Goal: Use online tool/utility: Utilize a website feature to perform a specific function

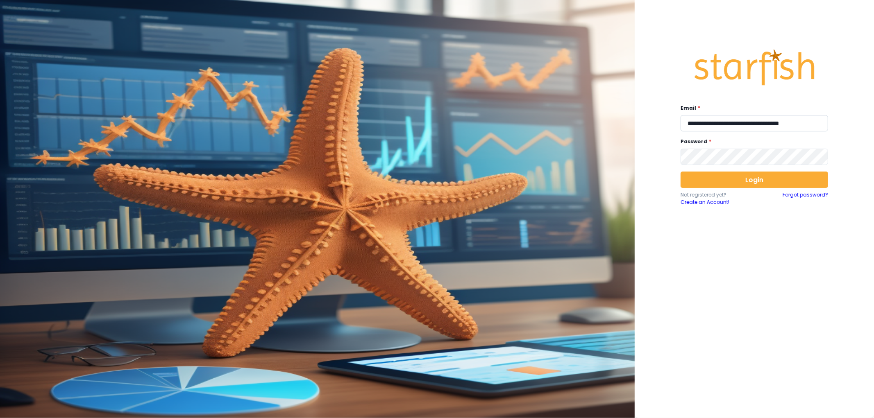
click at [722, 121] on input "**********" at bounding box center [755, 123] width 148 height 16
type input "**********"
click at [761, 175] on button "Login" at bounding box center [755, 180] width 148 height 16
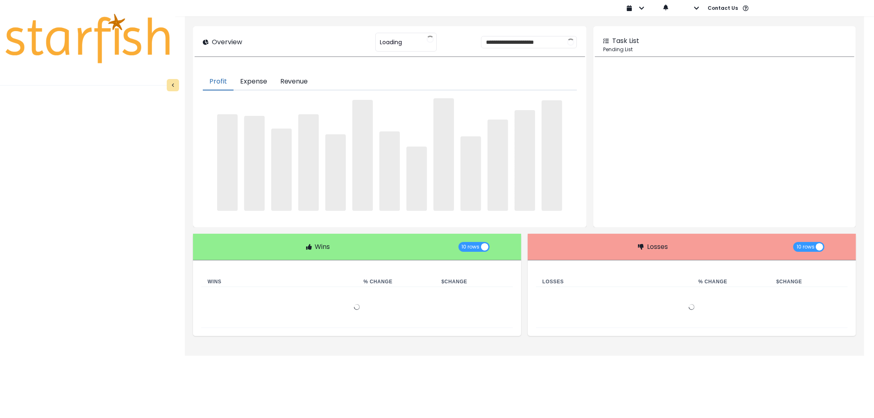
type input "********"
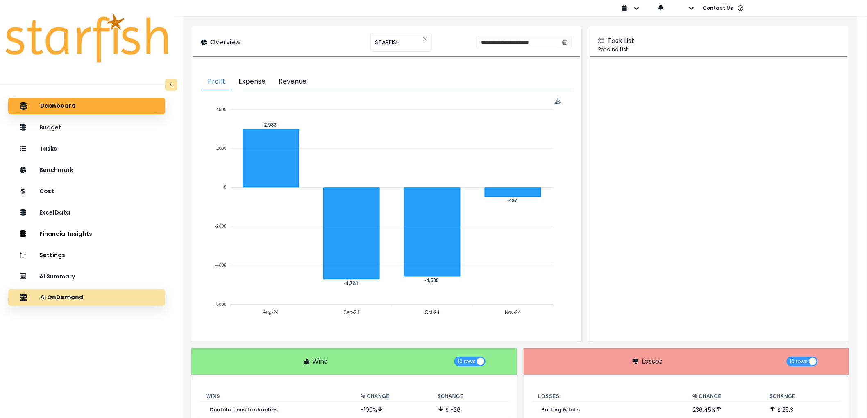
drag, startPoint x: 115, startPoint y: 304, endPoint x: 116, endPoint y: 290, distance: 14.4
click at [117, 293] on div "AI OnDemand" at bounding box center [87, 297] width 144 height 17
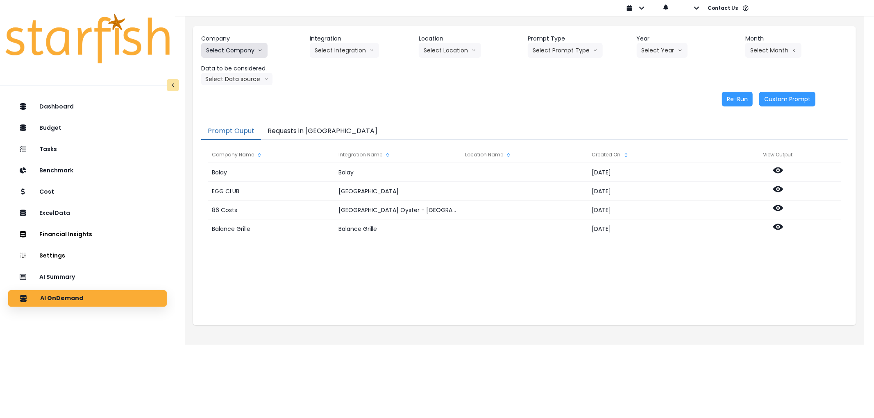
click at [220, 53] on button "Select Company" at bounding box center [234, 50] width 66 height 15
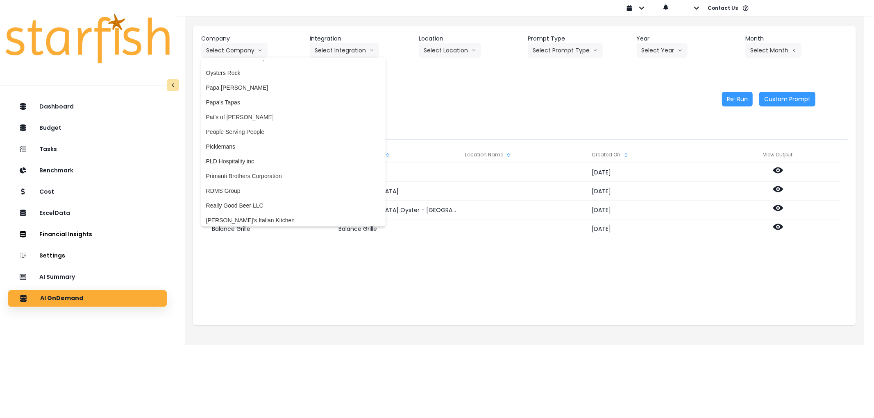
scroll to position [1149, 0]
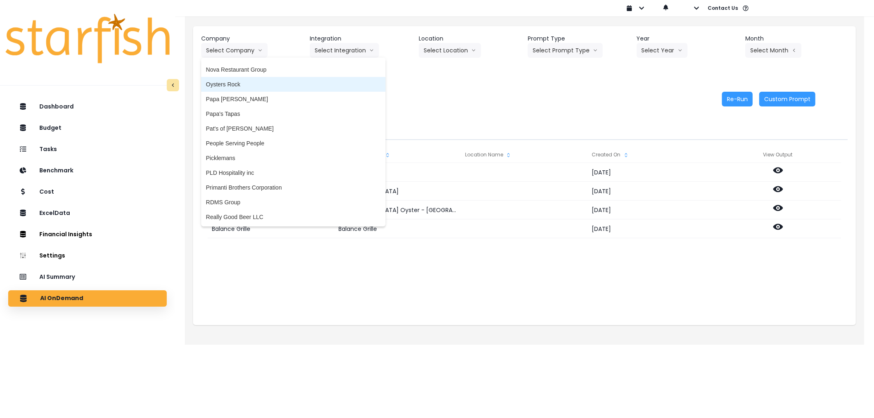
click at [274, 80] on span "Oysters Rock" at bounding box center [293, 84] width 175 height 8
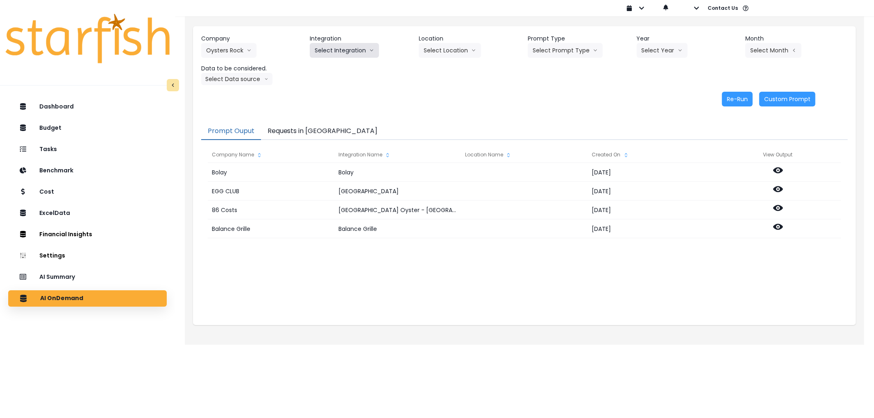
click at [325, 52] on button "Select Integration" at bounding box center [344, 50] width 69 height 15
click at [329, 66] on span "Oysters Rock" at bounding box center [332, 68] width 34 height 8
click at [447, 43] on button "Select Location" at bounding box center [450, 50] width 62 height 15
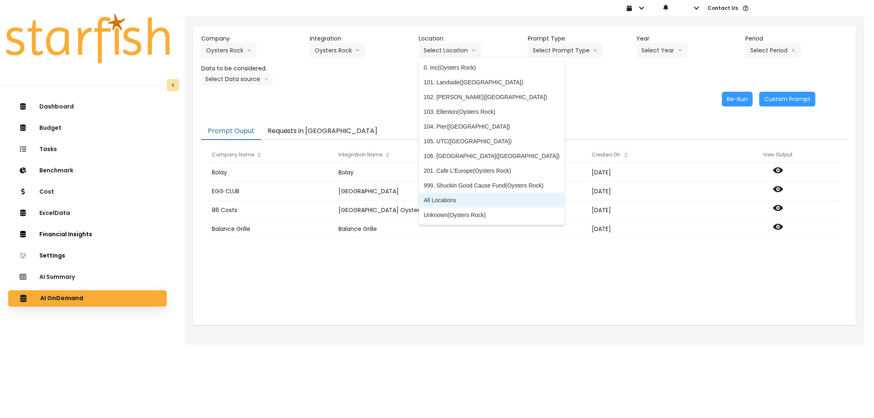
click at [467, 194] on li "All Locations" at bounding box center [492, 200] width 146 height 15
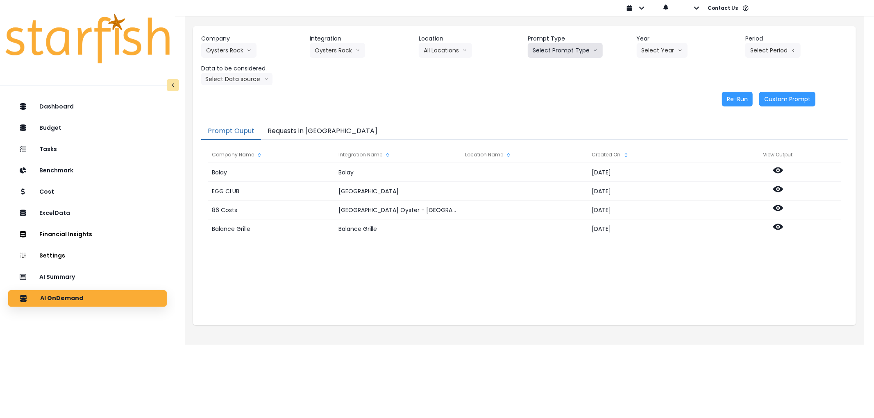
click at [571, 44] on button "Select Prompt Type" at bounding box center [565, 50] width 75 height 15
click at [551, 98] on span "Error Task" at bounding box center [556, 97] width 46 height 8
click at [669, 52] on button "Select Year" at bounding box center [662, 50] width 51 height 15
drag, startPoint x: 651, startPoint y: 99, endPoint x: 745, endPoint y: 70, distance: 98.6
click at [653, 99] on span "2025" at bounding box center [648, 97] width 13 height 8
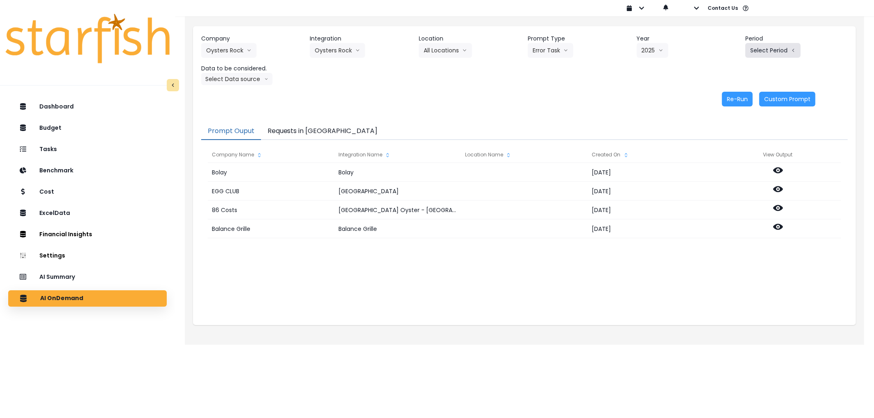
click at [758, 54] on button "Select Period" at bounding box center [772, 50] width 55 height 15
click at [730, 137] on span "P7" at bounding box center [735, 141] width 10 height 8
click at [257, 86] on div "Company Oysters Rock 86 Costs Asti Bagel Cafe Balance Grille Bald Ginger Bar Bu…" at bounding box center [524, 70] width 663 height 89
click at [250, 83] on button "Select Data source" at bounding box center [236, 79] width 71 height 12
click at [243, 99] on span "Comparison overtime" at bounding box center [233, 95] width 55 height 8
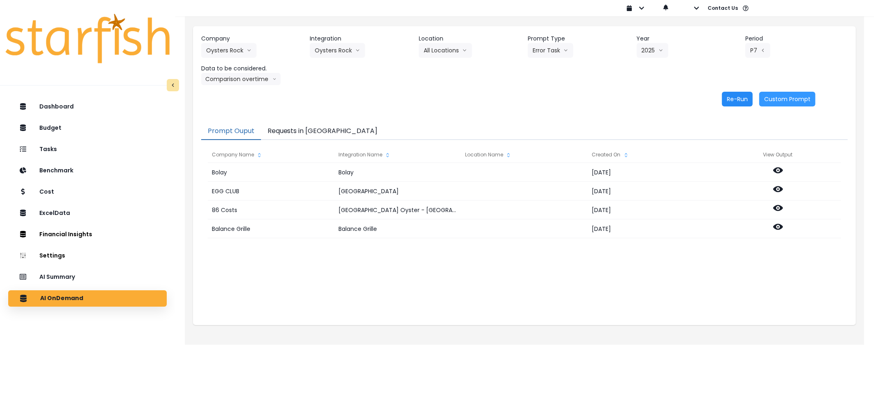
click at [751, 98] on button "Re-Run" at bounding box center [737, 99] width 31 height 15
click at [316, 127] on button "Requests in [GEOGRAPHIC_DATA]" at bounding box center [322, 131] width 123 height 17
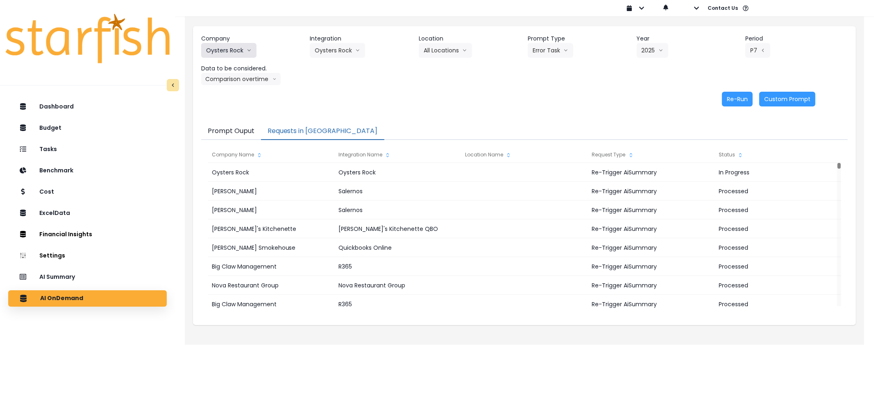
click at [236, 47] on button "Oysters Rock" at bounding box center [228, 50] width 55 height 15
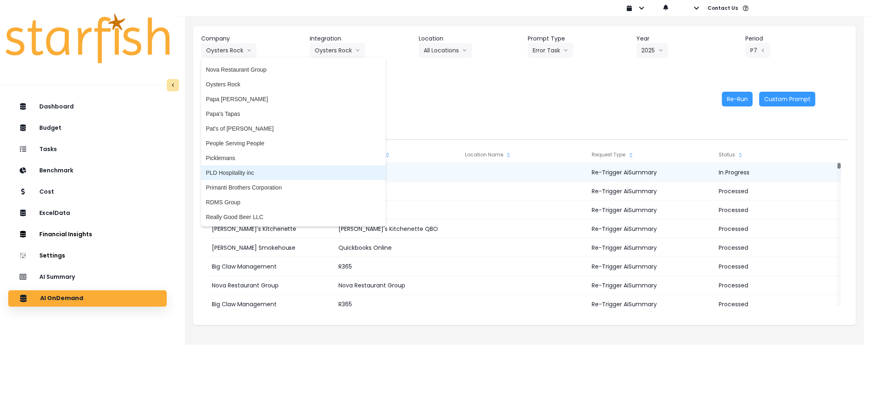
click at [277, 166] on li "PLD Hospitality inc" at bounding box center [293, 173] width 184 height 15
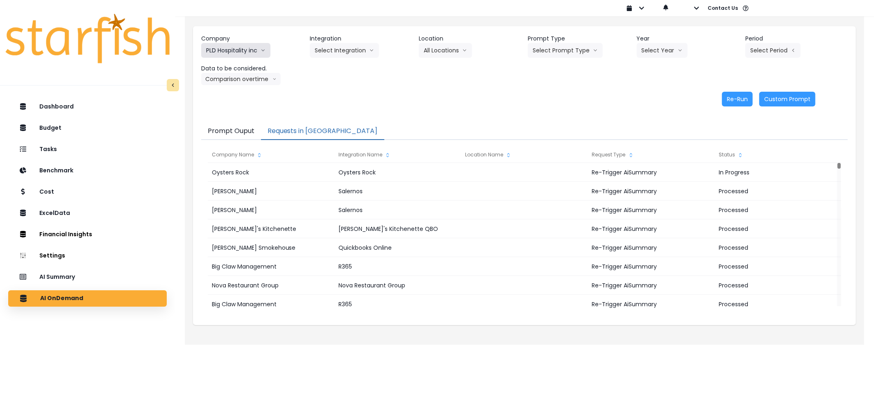
click at [249, 53] on button "PLD Hospitality inc" at bounding box center [235, 50] width 69 height 15
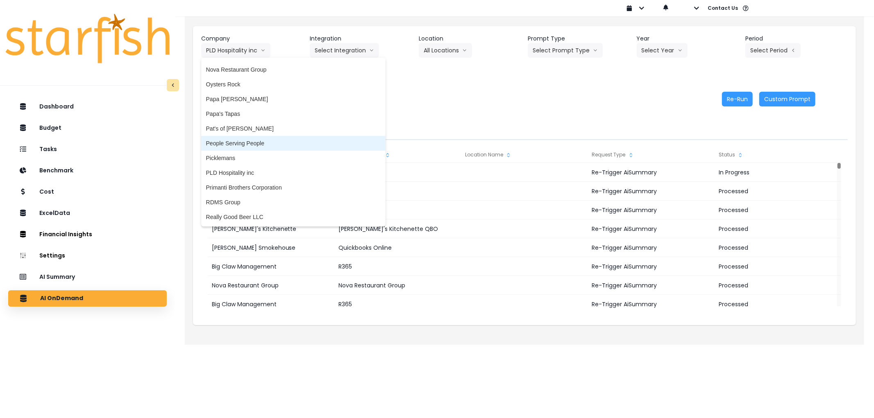
click at [241, 143] on span "People Serving People" at bounding box center [293, 143] width 175 height 8
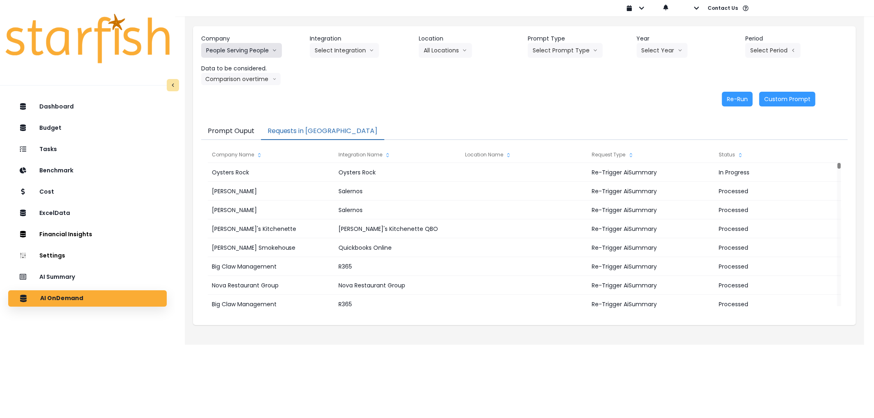
click at [243, 50] on button "People Serving People" at bounding box center [241, 50] width 81 height 15
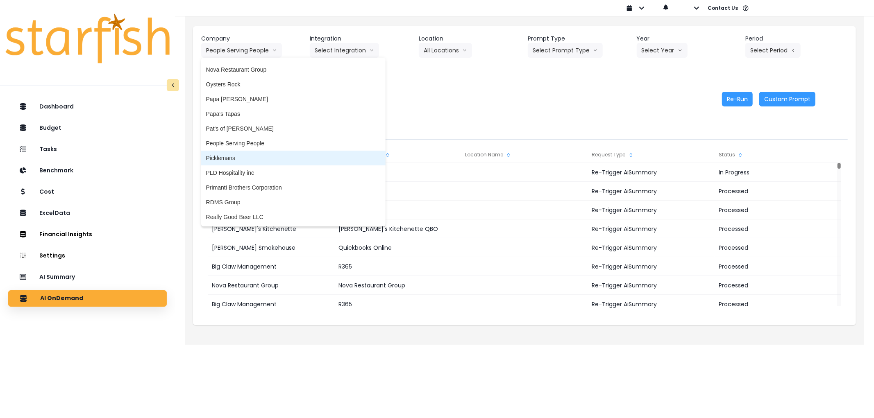
click at [223, 155] on span "Picklemans" at bounding box center [293, 158] width 175 height 8
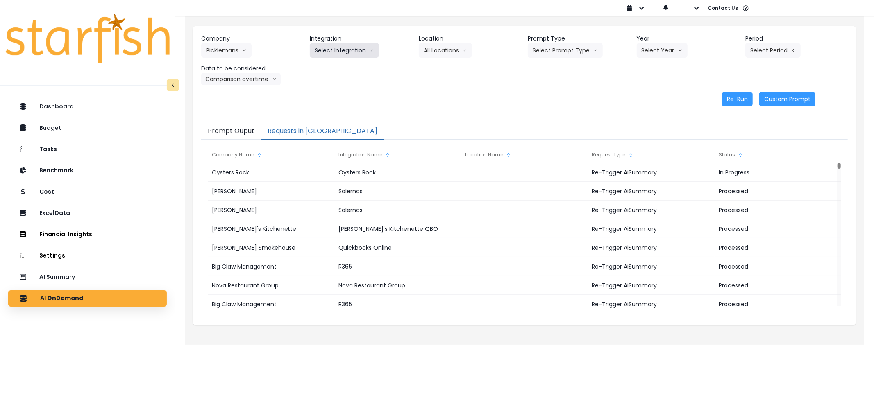
click at [345, 47] on button "Select Integration" at bounding box center [344, 50] width 69 height 15
click at [332, 68] on span "11 - Picklemans [PERSON_NAME]" at bounding box center [360, 68] width 90 height 8
click at [457, 52] on button "Select Location" at bounding box center [454, 50] width 62 height 15
click at [443, 74] on li "All Locations" at bounding box center [444, 67] width 42 height 15
click at [596, 54] on button "Select Prompt Type" at bounding box center [568, 50] width 75 height 15
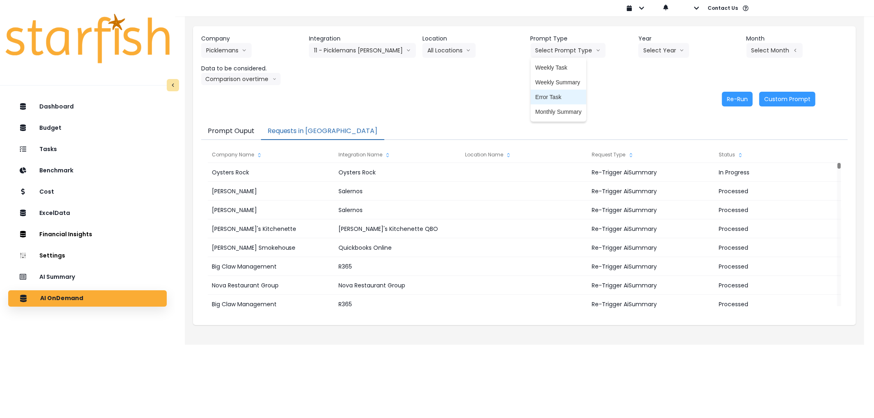
drag, startPoint x: 551, startPoint y: 93, endPoint x: 632, endPoint y: 53, distance: 90.4
click at [551, 92] on li "Error Task" at bounding box center [559, 97] width 56 height 15
click at [652, 49] on button "Select Year" at bounding box center [663, 50] width 51 height 15
click at [650, 100] on span "2025" at bounding box center [649, 97] width 13 height 8
click at [771, 52] on button "Select Month" at bounding box center [775, 50] width 56 height 15
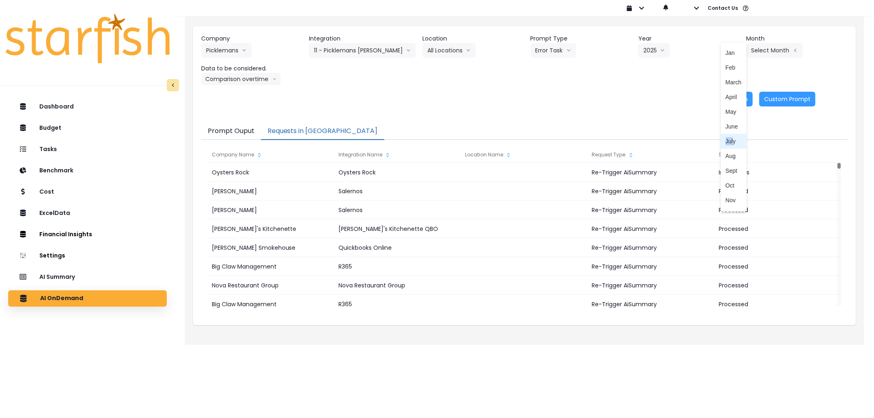
drag, startPoint x: 729, startPoint y: 124, endPoint x: 725, endPoint y: 138, distance: 14.5
click at [725, 138] on div "Jan Feb March April May June July Aug Sept Oct Nov Dec" at bounding box center [734, 127] width 26 height 164
click at [726, 138] on span "July" at bounding box center [734, 141] width 16 height 8
click at [732, 100] on button "Re-Run" at bounding box center [737, 99] width 31 height 15
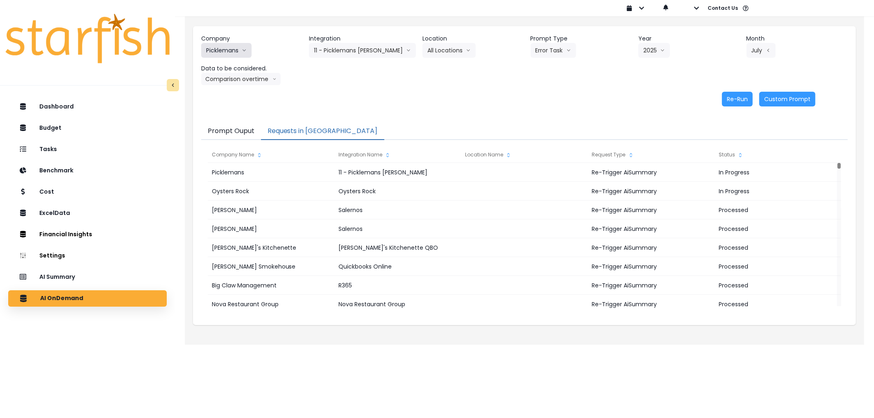
click at [218, 55] on button "Picklemans" at bounding box center [226, 50] width 50 height 15
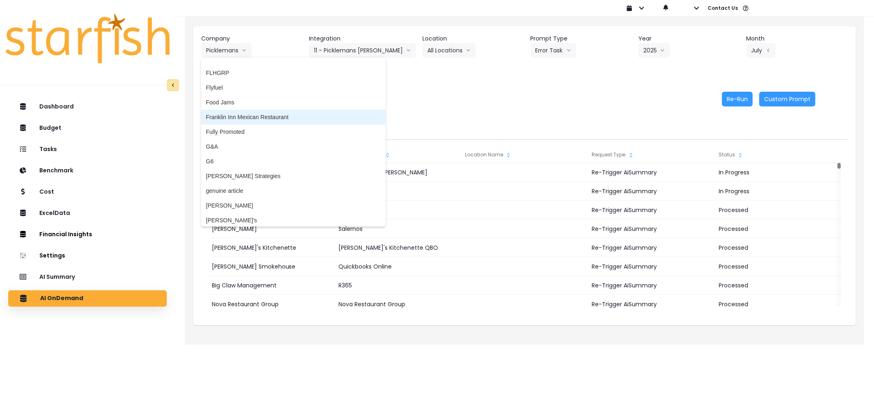
scroll to position [648, 0]
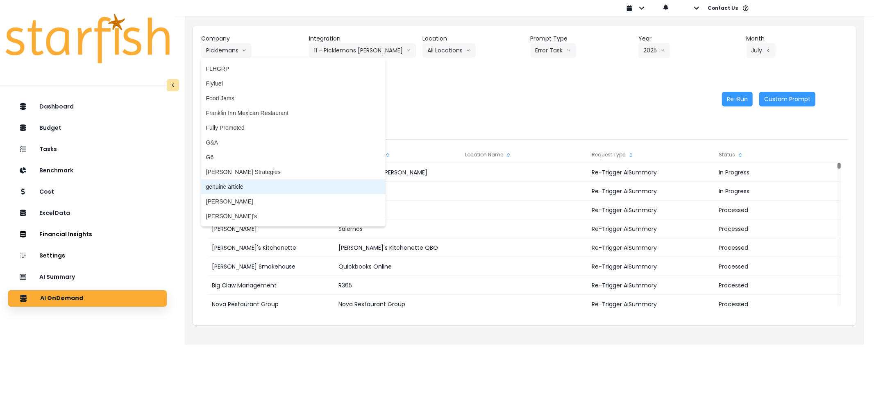
click at [255, 183] on span "genuine article" at bounding box center [293, 187] width 175 height 8
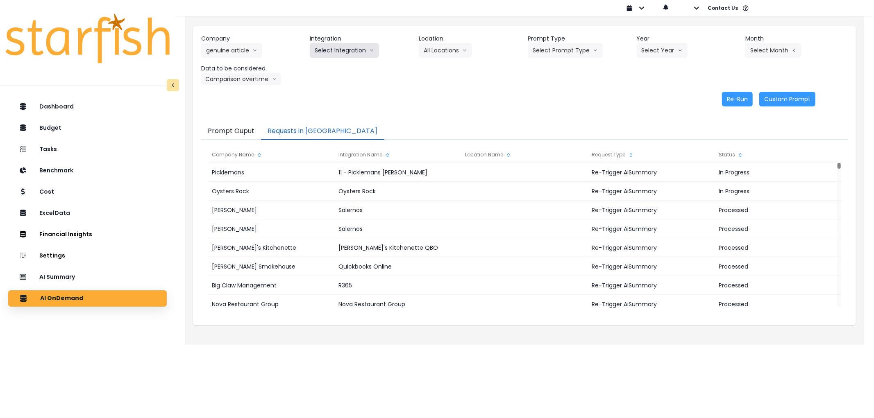
click at [362, 46] on button "Select Integration" at bounding box center [344, 50] width 69 height 15
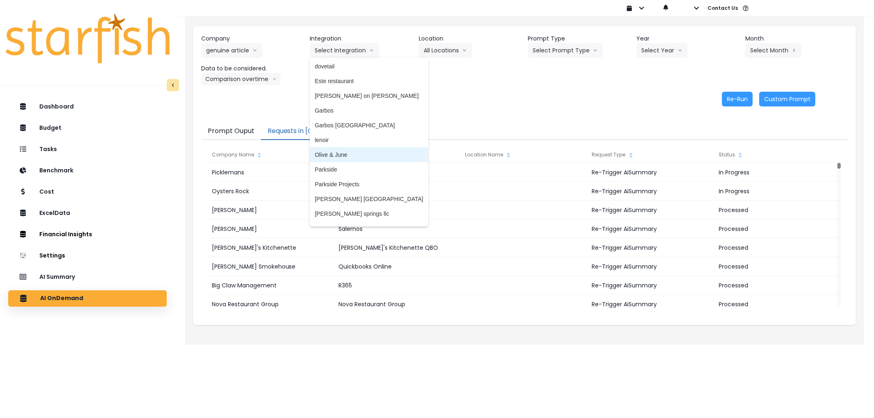
scroll to position [0, 0]
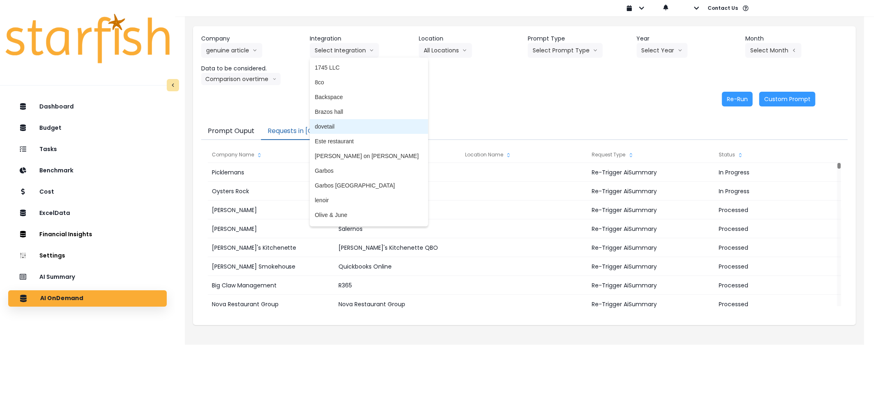
click at [333, 129] on span "dovetail" at bounding box center [369, 127] width 109 height 8
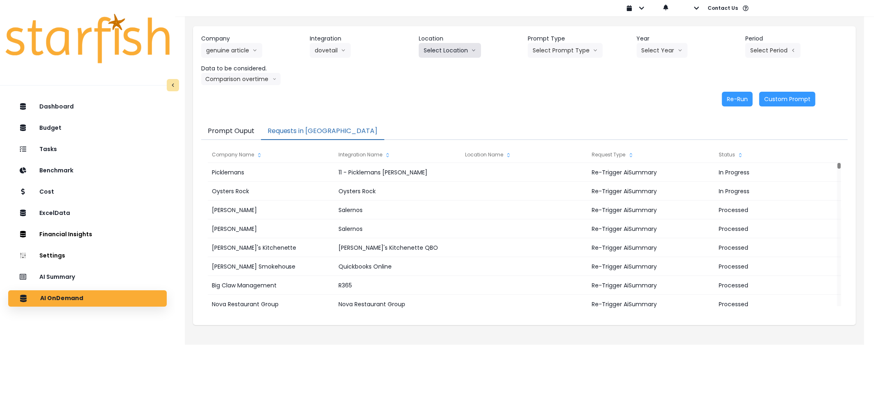
click at [443, 53] on button "Select Location" at bounding box center [450, 50] width 62 height 15
click at [568, 47] on button "Select Prompt Type" at bounding box center [565, 50] width 75 height 15
click at [562, 93] on span "Error Task" at bounding box center [556, 97] width 46 height 8
click at [664, 56] on button "Select Year" at bounding box center [662, 50] width 51 height 15
click at [645, 94] on span "2025" at bounding box center [648, 97] width 13 height 8
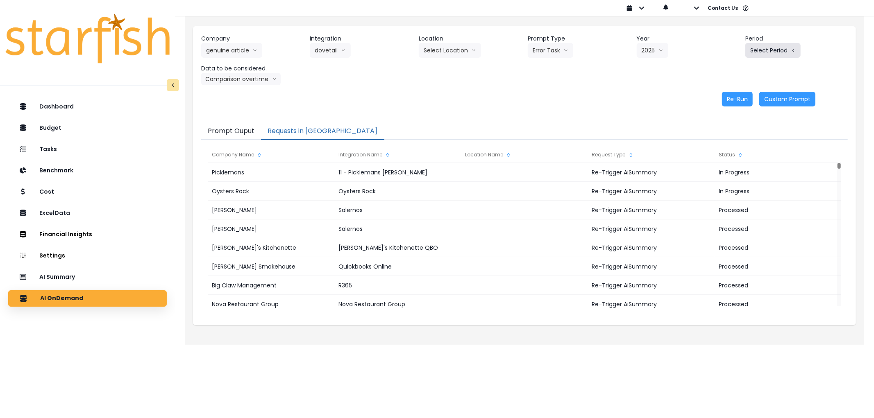
click at [756, 53] on button "Select Period" at bounding box center [772, 50] width 55 height 15
click at [725, 162] on li "P8" at bounding box center [735, 156] width 20 height 15
click at [224, 79] on button "Comparison overtime" at bounding box center [241, 79] width 80 height 12
click at [743, 101] on button "Re-Run" at bounding box center [737, 99] width 31 height 15
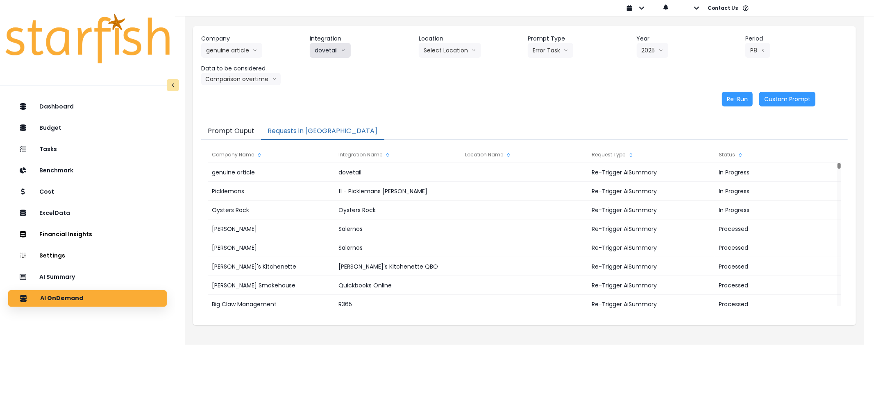
click at [338, 49] on button "dovetail" at bounding box center [330, 50] width 41 height 15
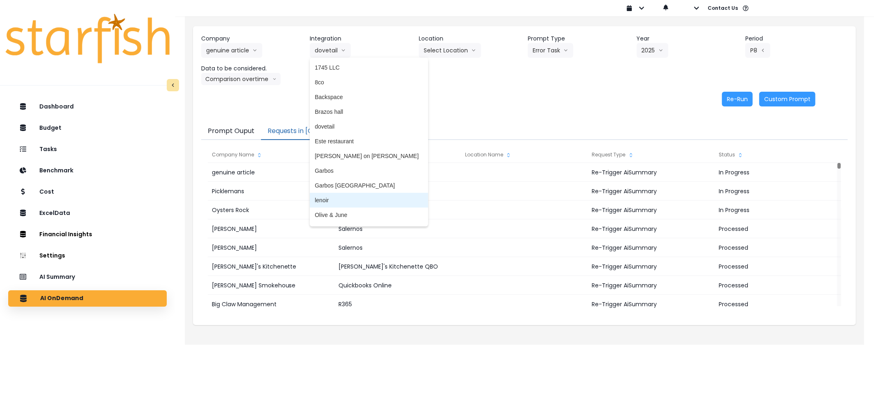
click at [345, 200] on span "lenoir" at bounding box center [369, 200] width 109 height 8
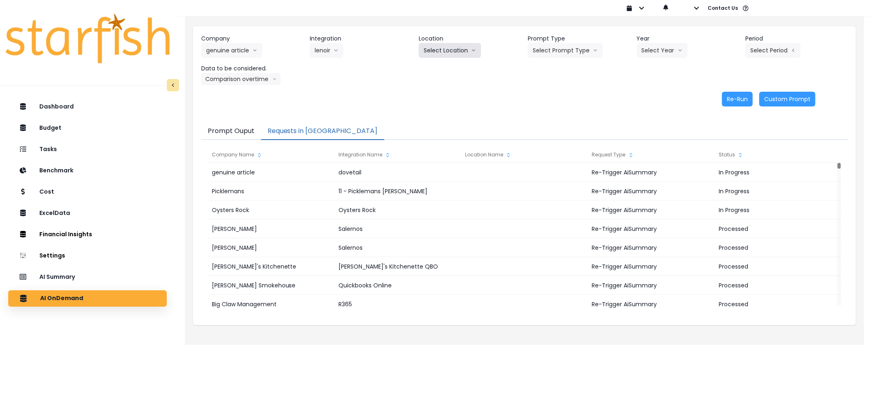
click at [433, 53] on button "Select Location" at bounding box center [450, 50] width 62 height 15
click at [578, 50] on button "Select Prompt Type" at bounding box center [565, 50] width 75 height 15
drag, startPoint x: 548, startPoint y: 92, endPoint x: 669, endPoint y: 59, distance: 126.1
click at [548, 92] on li "Error Task" at bounding box center [556, 97] width 56 height 15
click at [655, 42] on header "Year" at bounding box center [688, 38] width 102 height 9
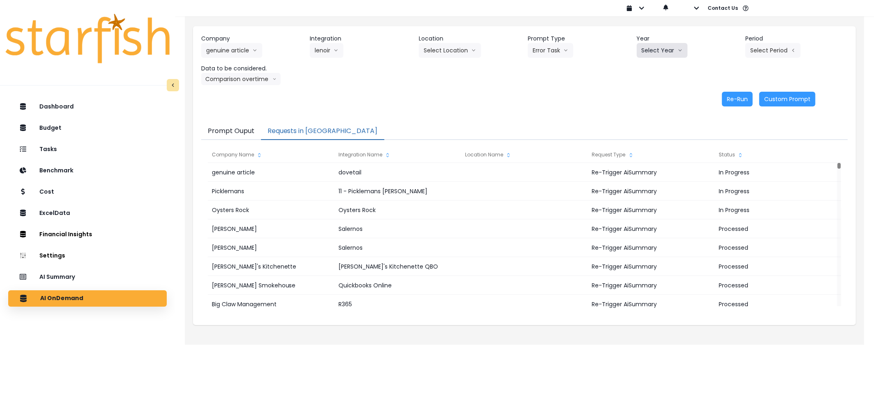
drag, startPoint x: 655, startPoint y: 43, endPoint x: 650, endPoint y: 54, distance: 11.2
click at [655, 44] on button "Select Year" at bounding box center [662, 50] width 51 height 15
click at [649, 93] on span "2025" at bounding box center [648, 97] width 13 height 8
click at [755, 62] on div "Company genuine article 86 Costs Asti Bagel Cafe Balance Grille Bald Ginger Bar…" at bounding box center [524, 59] width 647 height 51
click at [759, 59] on div "Company genuine article 86 Costs Asti Bagel Cafe Balance Grille Bald Ginger Bar…" at bounding box center [524, 59] width 647 height 51
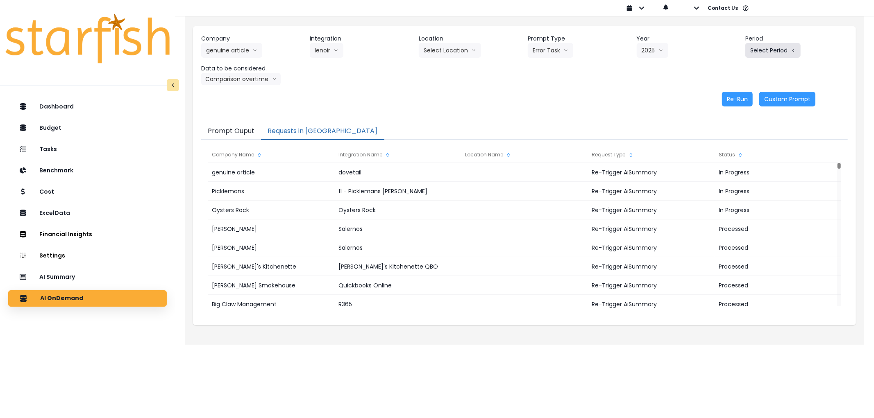
click at [759, 56] on button "Select Period" at bounding box center [772, 50] width 55 height 15
click at [730, 157] on span "P8" at bounding box center [735, 156] width 10 height 8
click at [749, 96] on button "Re-Run" at bounding box center [737, 99] width 31 height 15
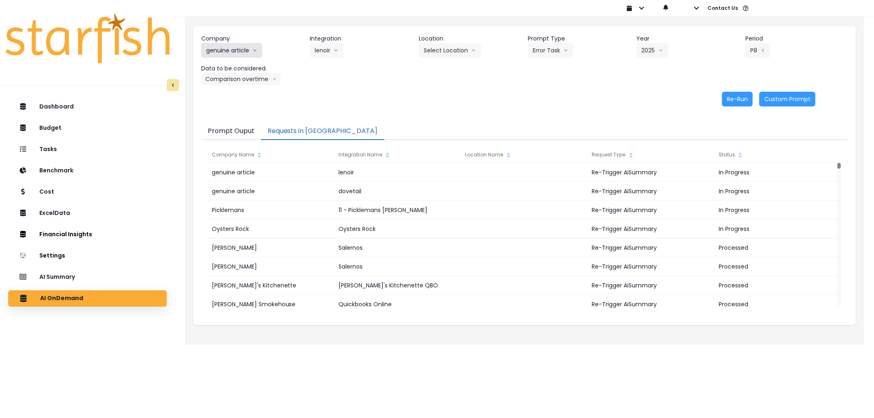
drag, startPoint x: 232, startPoint y: 50, endPoint x: 238, endPoint y: 52, distance: 6.0
click at [232, 50] on button "genuine article" at bounding box center [231, 50] width 61 height 15
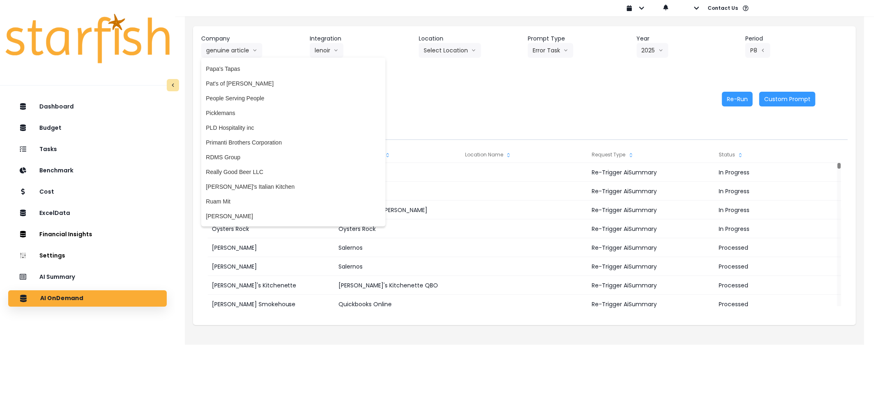
scroll to position [1216, 0]
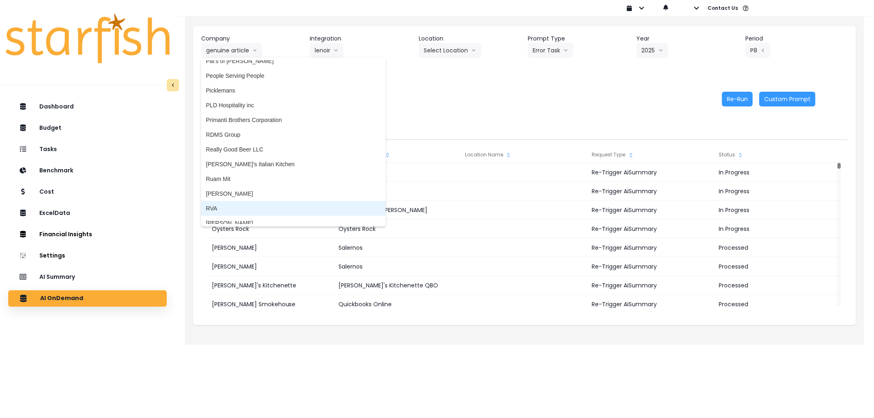
drag, startPoint x: 265, startPoint y: 207, endPoint x: 302, endPoint y: 128, distance: 87.4
click at [264, 207] on span "RVA" at bounding box center [293, 208] width 175 height 8
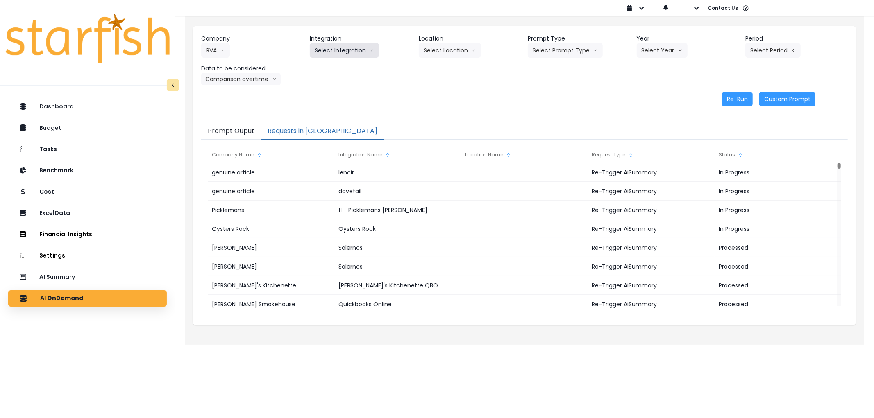
click at [349, 53] on button "Select Integration" at bounding box center [344, 50] width 69 height 15
click at [463, 42] on header "Location" at bounding box center [470, 38] width 102 height 9
click at [464, 48] on button "Select Location" at bounding box center [450, 50] width 62 height 15
click at [332, 48] on button "Select Integration" at bounding box center [344, 50] width 69 height 15
click at [332, 68] on span "Cocky Rooster" at bounding box center [336, 68] width 42 height 8
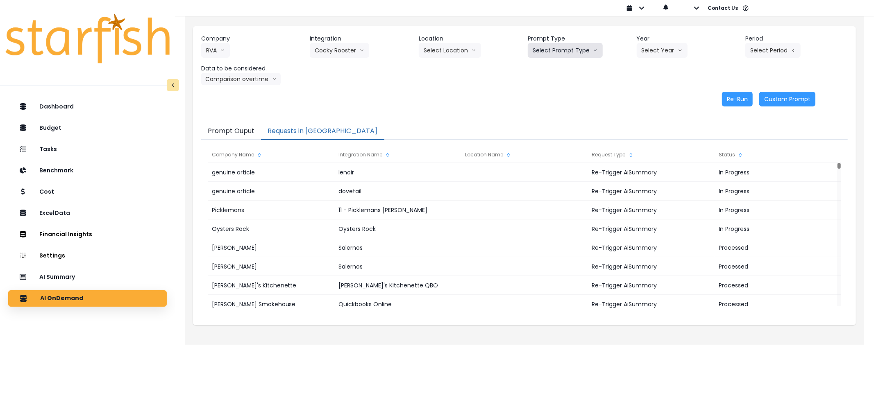
click at [559, 51] on button "Select Prompt Type" at bounding box center [565, 50] width 75 height 15
click at [562, 100] on span "Error Task" at bounding box center [556, 97] width 46 height 8
click at [651, 55] on button "Select Year" at bounding box center [662, 50] width 51 height 15
click at [650, 97] on span "2025" at bounding box center [648, 97] width 13 height 8
click at [766, 52] on button "Select Period" at bounding box center [772, 50] width 55 height 15
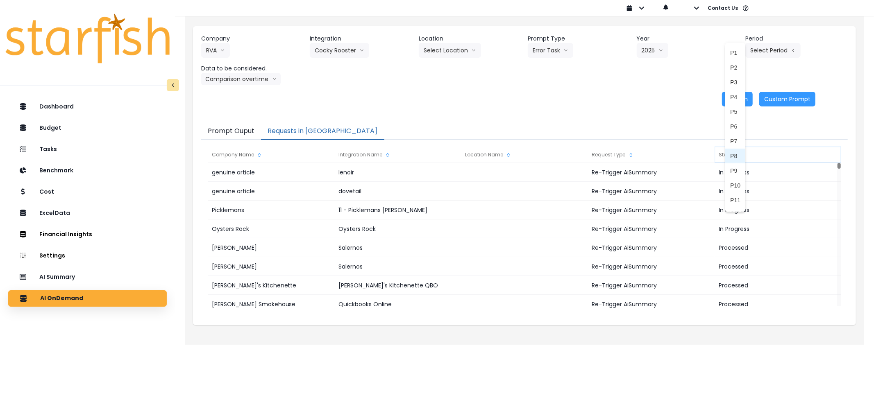
click at [730, 153] on span "P8" at bounding box center [735, 156] width 10 height 8
click at [731, 102] on button "Re-Run" at bounding box center [737, 99] width 31 height 15
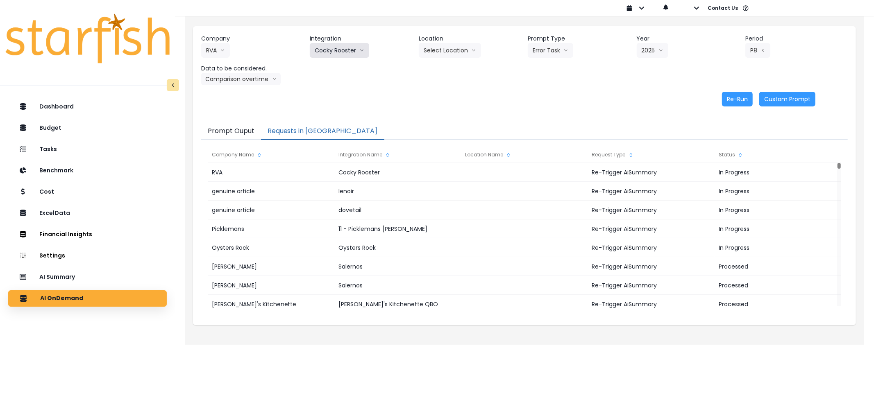
click at [329, 49] on button "Cocky Rooster" at bounding box center [339, 50] width 59 height 15
click at [328, 76] on li "Cocky Rooster 2" at bounding box center [336, 82] width 52 height 15
click at [563, 55] on button "Select Prompt Type" at bounding box center [565, 50] width 75 height 15
drag, startPoint x: 548, startPoint y: 93, endPoint x: 558, endPoint y: 89, distance: 10.8
click at [550, 93] on span "Error Task" at bounding box center [556, 97] width 46 height 8
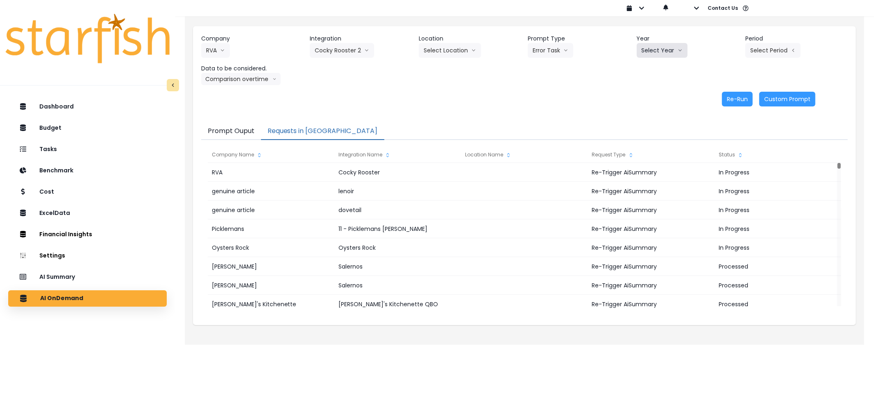
click at [657, 50] on button "Select Year" at bounding box center [662, 50] width 51 height 15
click at [650, 95] on span "2025" at bounding box center [648, 97] width 13 height 8
click at [796, 54] on button "Select Period" at bounding box center [772, 50] width 55 height 15
click at [729, 149] on li "P8" at bounding box center [735, 156] width 20 height 15
click at [734, 104] on button "Re-Run" at bounding box center [737, 99] width 31 height 15
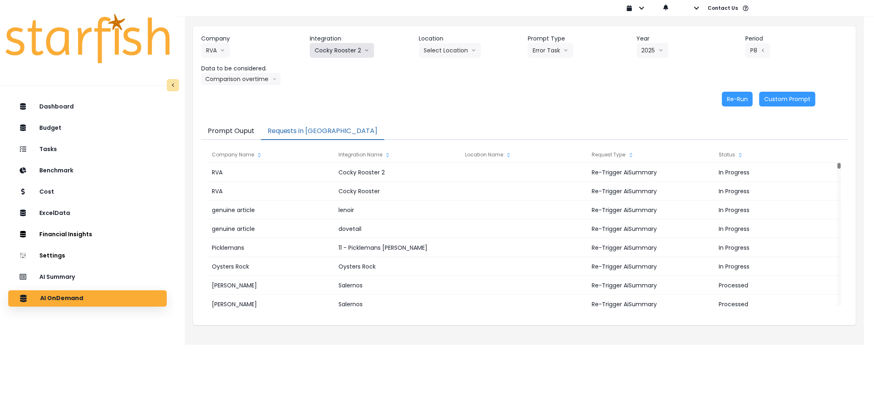
click at [339, 49] on button "Cocky Rooster 2" at bounding box center [342, 50] width 64 height 15
click at [339, 101] on span "Game Plan" at bounding box center [336, 97] width 42 height 8
click at [578, 55] on button "Select Prompt Type" at bounding box center [565, 50] width 75 height 15
drag, startPoint x: 555, startPoint y: 97, endPoint x: 673, endPoint y: 61, distance: 123.6
click at [555, 95] on span "Error Task" at bounding box center [556, 97] width 46 height 8
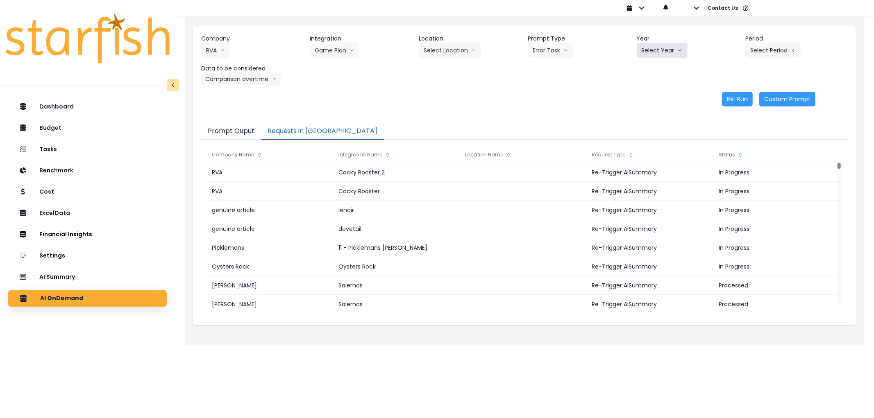
drag, startPoint x: 683, startPoint y: 57, endPoint x: 666, endPoint y: 55, distance: 17.7
click at [682, 57] on button "Select Year" at bounding box center [662, 50] width 51 height 15
click at [645, 96] on span "2025" at bounding box center [648, 97] width 13 height 8
click at [769, 46] on button "Select Period" at bounding box center [772, 50] width 55 height 15
click at [730, 158] on span "P8" at bounding box center [735, 156] width 10 height 8
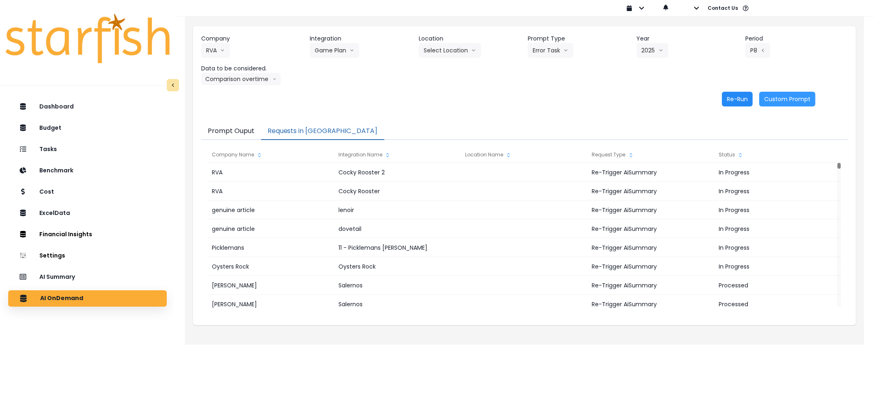
click at [736, 100] on button "Re-Run" at bounding box center [737, 99] width 31 height 15
click at [214, 52] on button "RVA" at bounding box center [215, 50] width 29 height 15
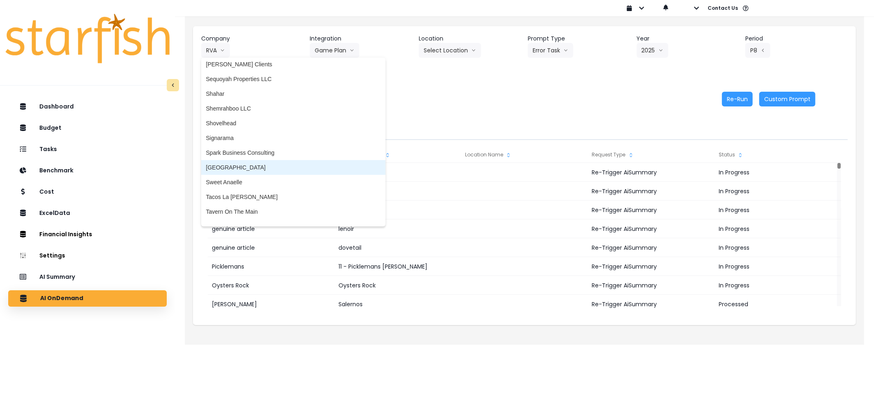
scroll to position [1387, 0]
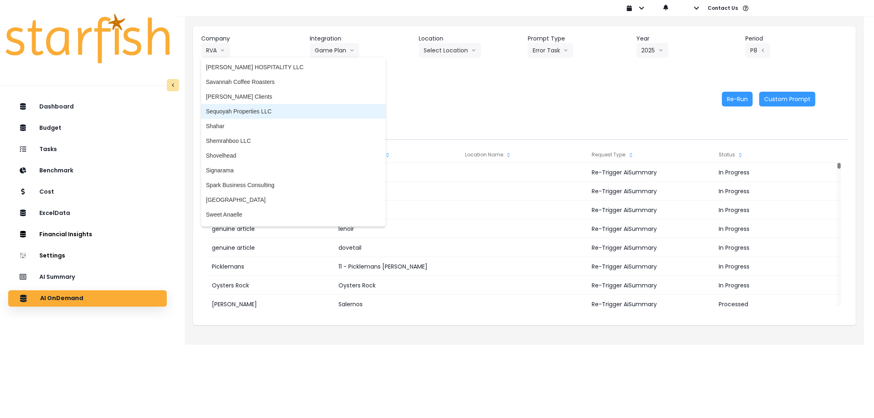
click at [246, 112] on span "Sequoyah Properties LLC" at bounding box center [293, 111] width 175 height 8
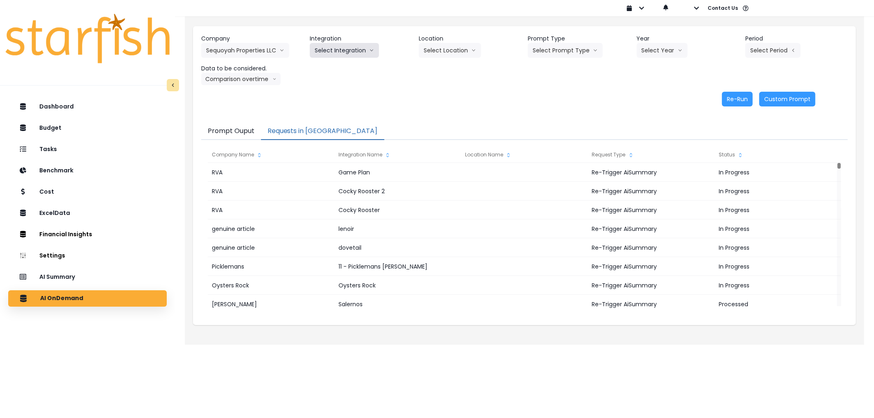
click at [334, 52] on button "Select Integration" at bounding box center [344, 50] width 69 height 15
drag, startPoint x: 334, startPoint y: 63, endPoint x: 456, endPoint y: 54, distance: 122.0
click at [335, 63] on li "Sequoyah Properties LLC" at bounding box center [347, 67] width 75 height 15
click at [473, 51] on icon "arrow down line" at bounding box center [473, 51] width 3 height 2
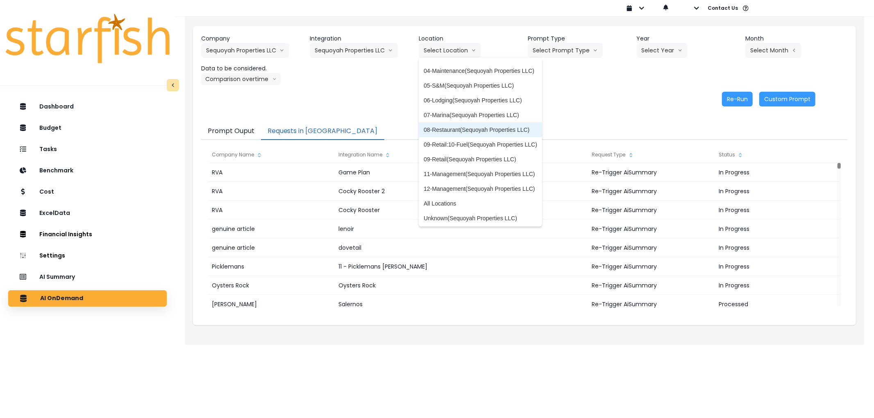
scroll to position [27, 0]
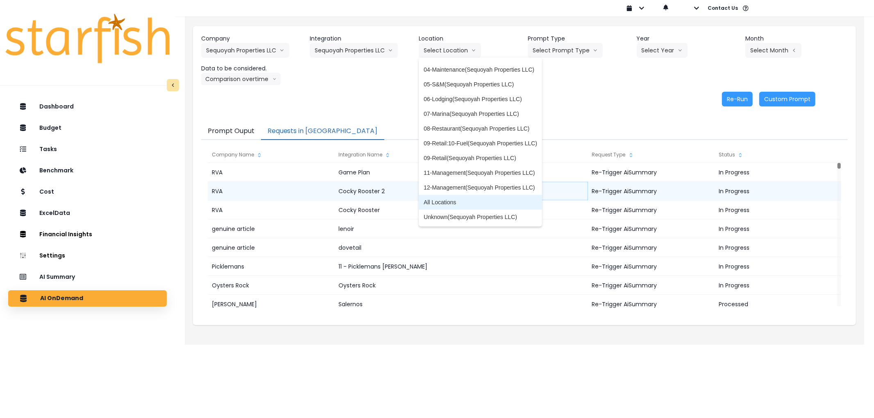
drag, startPoint x: 470, startPoint y: 198, endPoint x: 468, endPoint y: 194, distance: 5.3
click at [470, 198] on span "All Locations" at bounding box center [481, 202] width 114 height 8
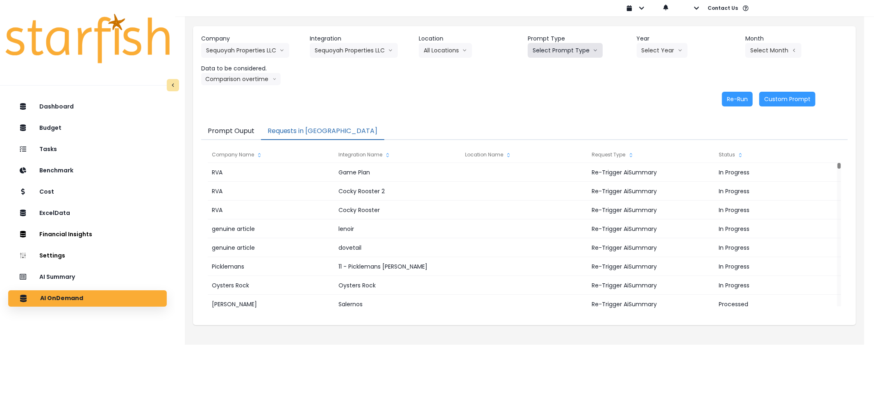
click at [552, 54] on button "Select Prompt Type" at bounding box center [565, 50] width 75 height 15
click at [558, 93] on span "Error Task" at bounding box center [556, 97] width 46 height 8
click at [652, 55] on button "Select Year" at bounding box center [662, 50] width 51 height 15
drag, startPoint x: 649, startPoint y: 98, endPoint x: 653, endPoint y: 97, distance: 4.8
click at [650, 98] on span "2025" at bounding box center [648, 97] width 13 height 8
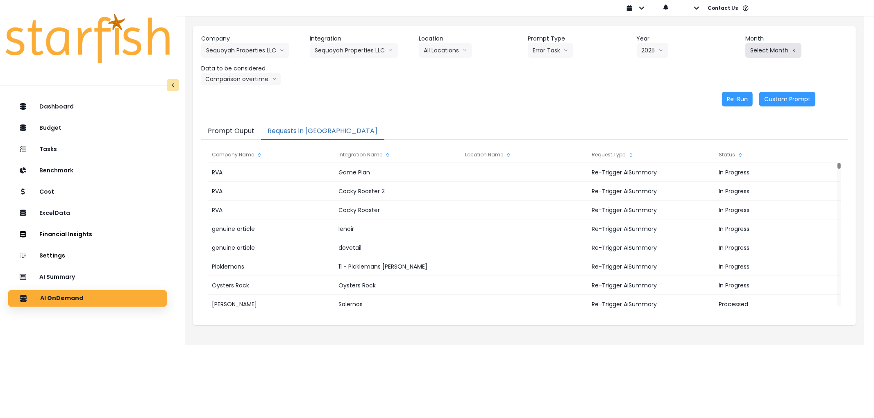
click at [784, 55] on button "Select Month" at bounding box center [773, 50] width 56 height 15
drag, startPoint x: 726, startPoint y: 141, endPoint x: 719, endPoint y: 139, distance: 6.7
click at [725, 141] on span "July" at bounding box center [733, 141] width 16 height 8
click at [732, 103] on button "Re-Run" at bounding box center [737, 99] width 31 height 15
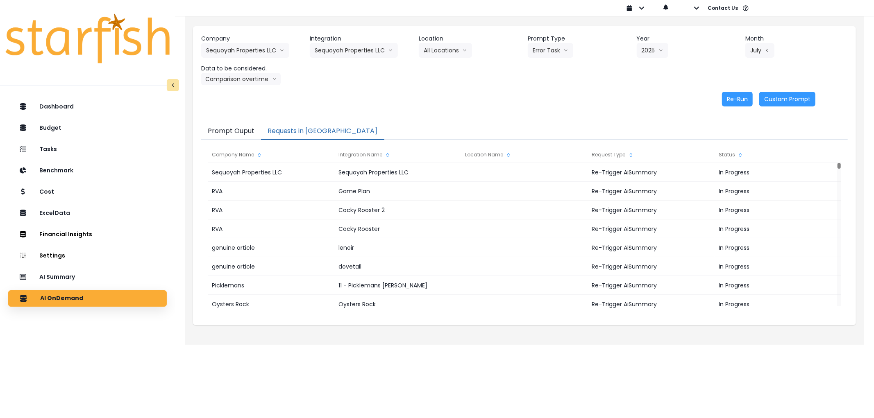
click at [242, 60] on div "Company Sequoyah Properties LLC 86 Costs Asti Bagel Cafe Balance Grille Bald Gi…" at bounding box center [524, 59] width 647 height 51
click at [242, 51] on button "Sequoyah Properties LLC" at bounding box center [245, 50] width 88 height 15
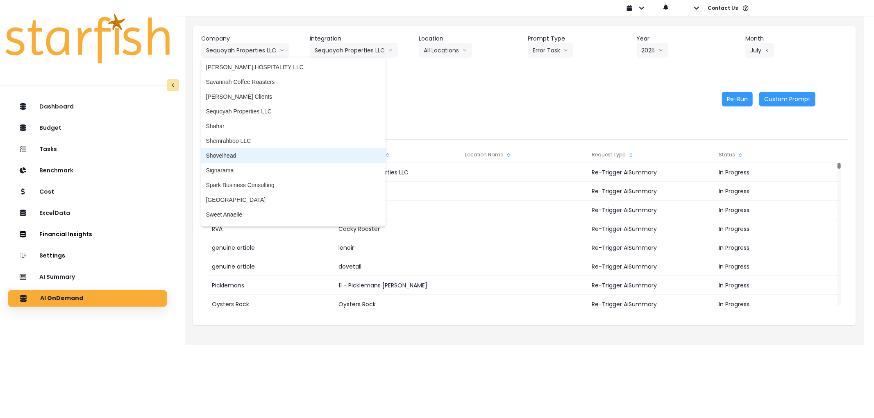
click at [240, 148] on li "Shovelhead" at bounding box center [293, 155] width 184 height 15
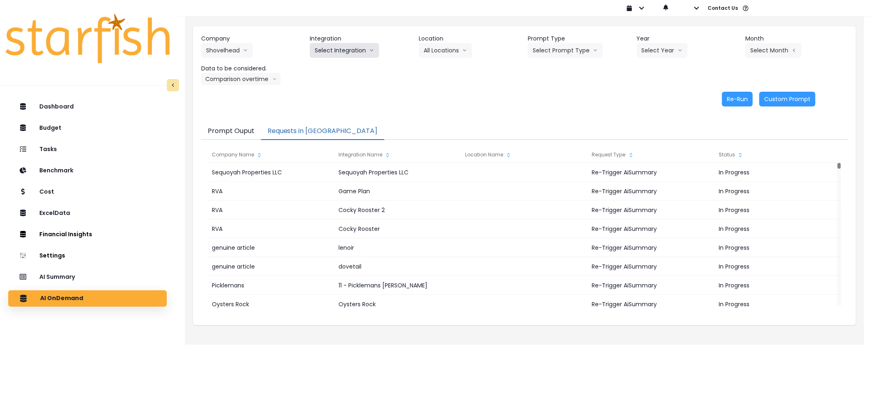
click at [338, 55] on button "Select Integration" at bounding box center [344, 50] width 69 height 15
click at [335, 70] on span "Quickbooks" at bounding box center [330, 68] width 30 height 8
click at [561, 48] on button "Select Prompt Type" at bounding box center [565, 50] width 75 height 15
click at [554, 97] on span "Error Task" at bounding box center [556, 97] width 46 height 8
click at [465, 50] on button "Select Location" at bounding box center [450, 50] width 62 height 15
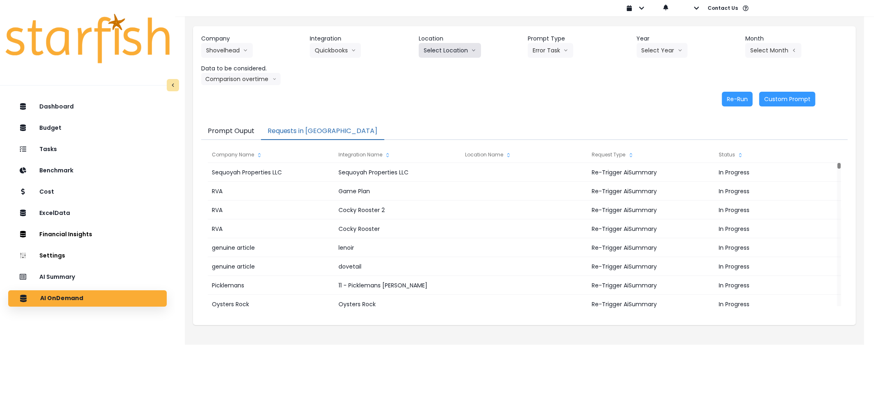
scroll to position [0, 0]
click at [653, 54] on button "Select Year" at bounding box center [662, 50] width 51 height 15
click at [645, 95] on span "2025" at bounding box center [648, 97] width 13 height 8
click at [768, 52] on button "Select Month" at bounding box center [773, 50] width 56 height 15
click at [725, 142] on span "July" at bounding box center [733, 141] width 16 height 8
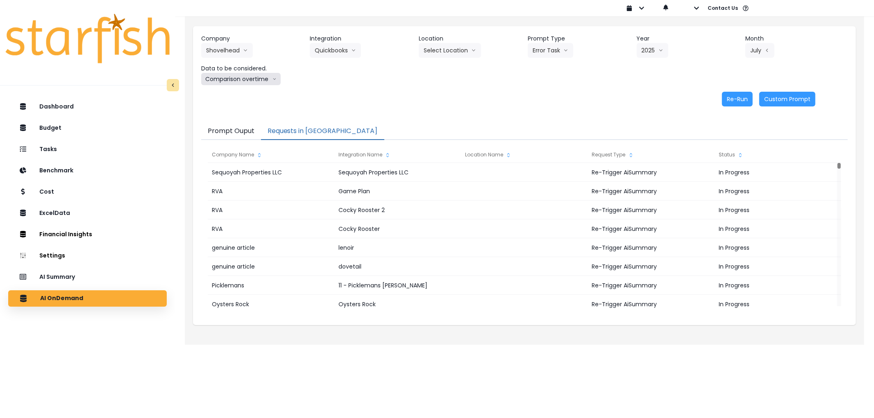
click at [252, 79] on button "Comparison overtime" at bounding box center [241, 79] width 80 height 12
click at [731, 92] on button "Re-Run" at bounding box center [737, 99] width 31 height 15
